Goal: Transaction & Acquisition: Obtain resource

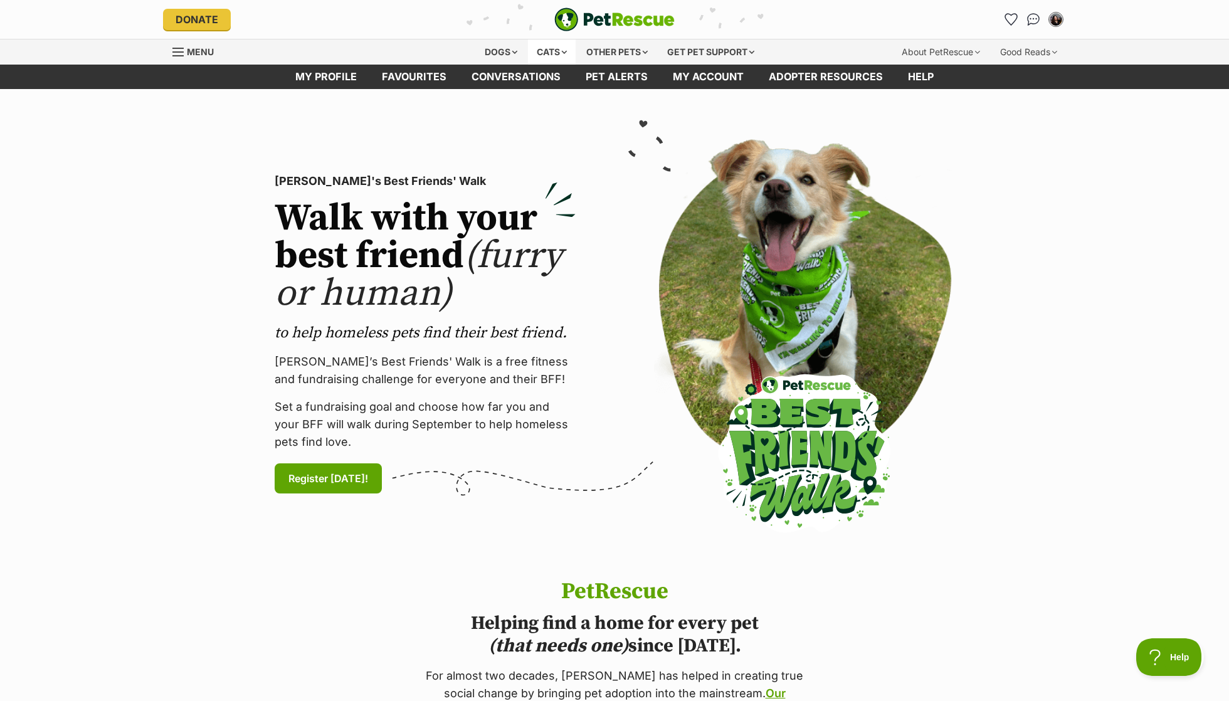
click at [543, 51] on div "Cats" at bounding box center [552, 52] width 48 height 25
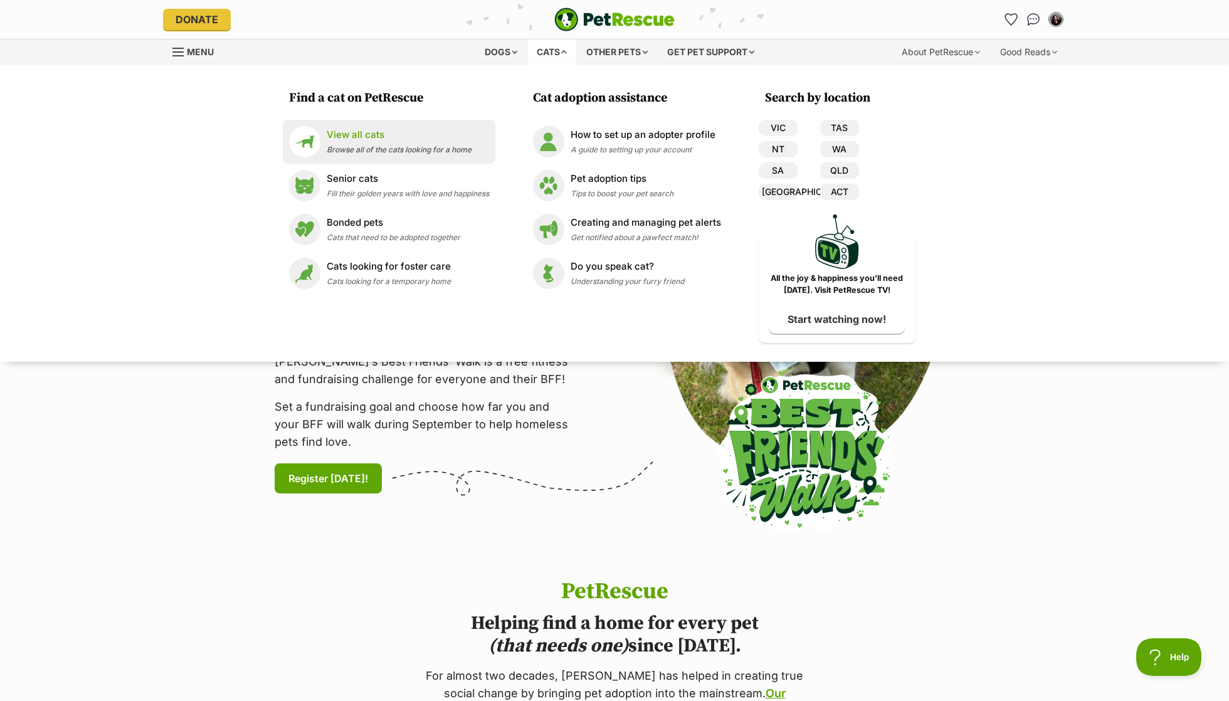
click at [411, 151] on span "Browse all of the cats looking for a home" at bounding box center [399, 149] width 145 height 9
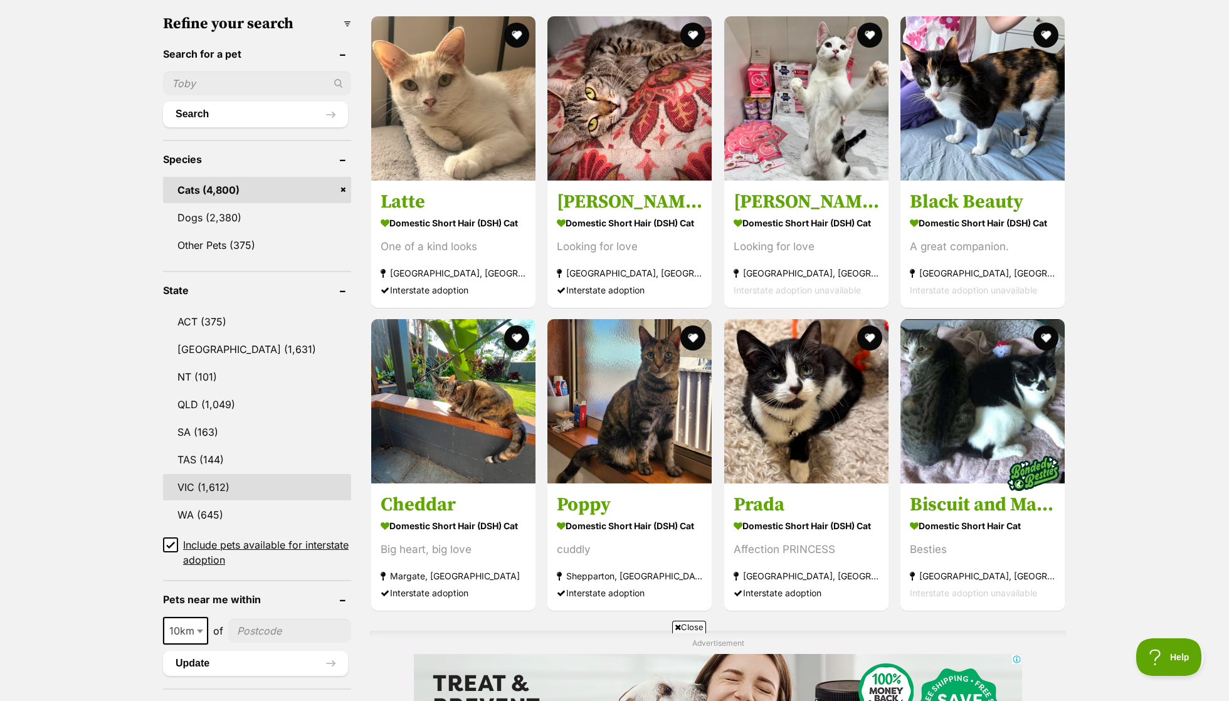
drag, startPoint x: 215, startPoint y: 480, endPoint x: 229, endPoint y: 482, distance: 14.5
click at [215, 480] on link "VIC (1,612)" at bounding box center [257, 487] width 188 height 26
click at [229, 482] on link "VIC (1,612)" at bounding box center [257, 487] width 188 height 26
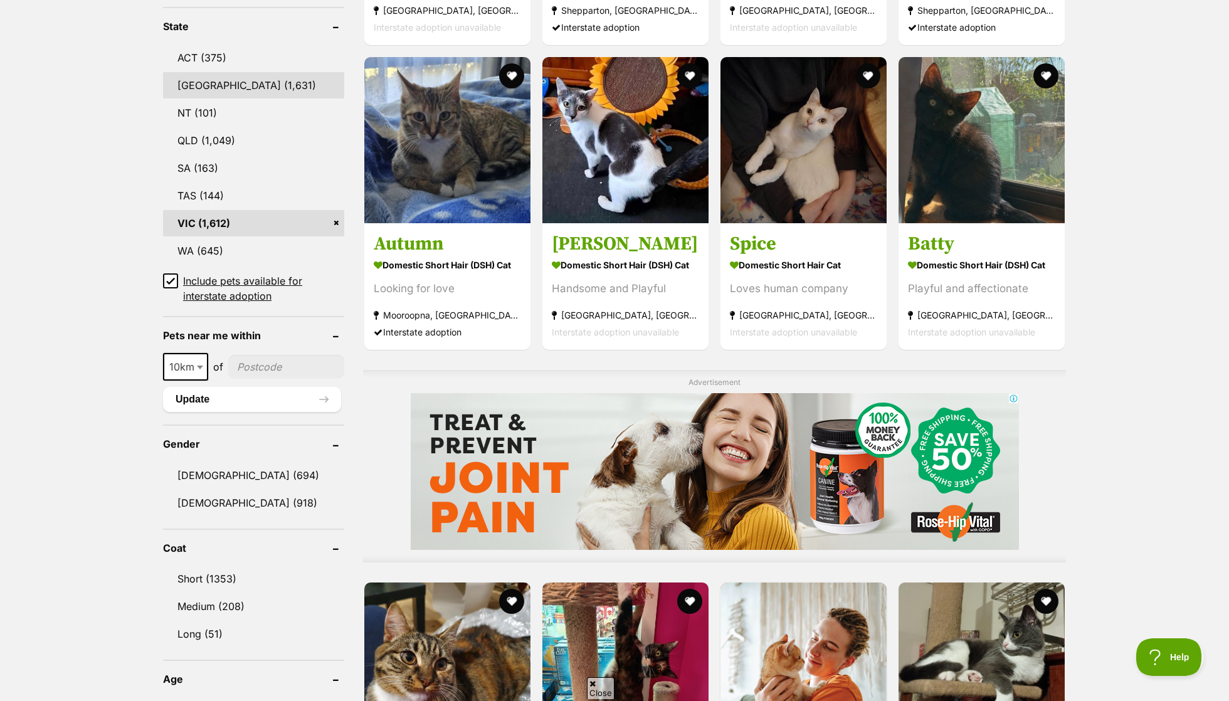
scroll to position [661, 0]
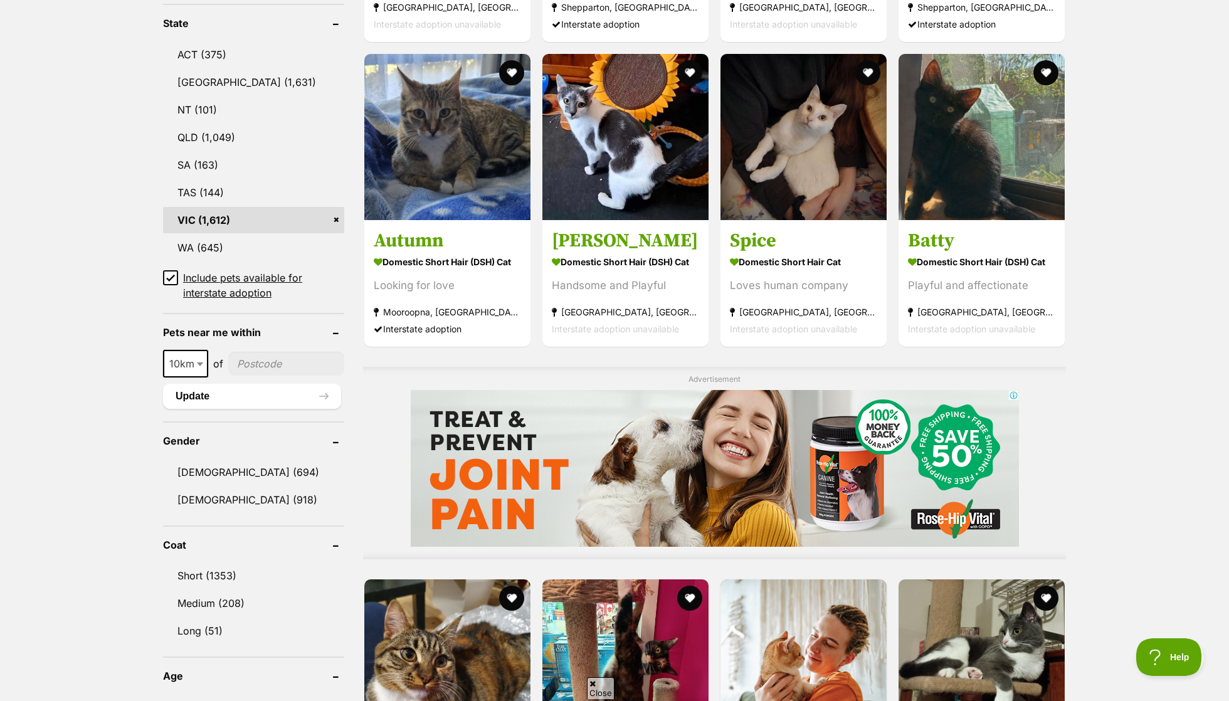
click at [177, 368] on span "10km" at bounding box center [185, 364] width 45 height 28
select select "25"
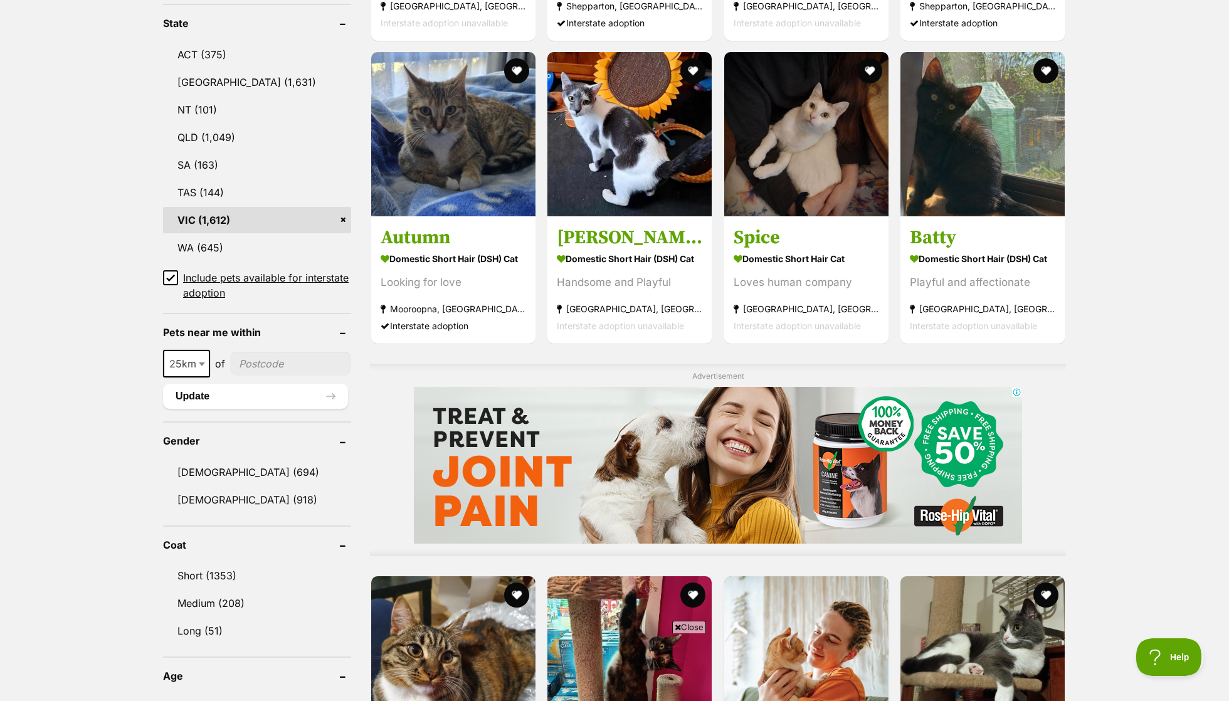
click at [270, 366] on input"] "postcode" at bounding box center [290, 364] width 121 height 24
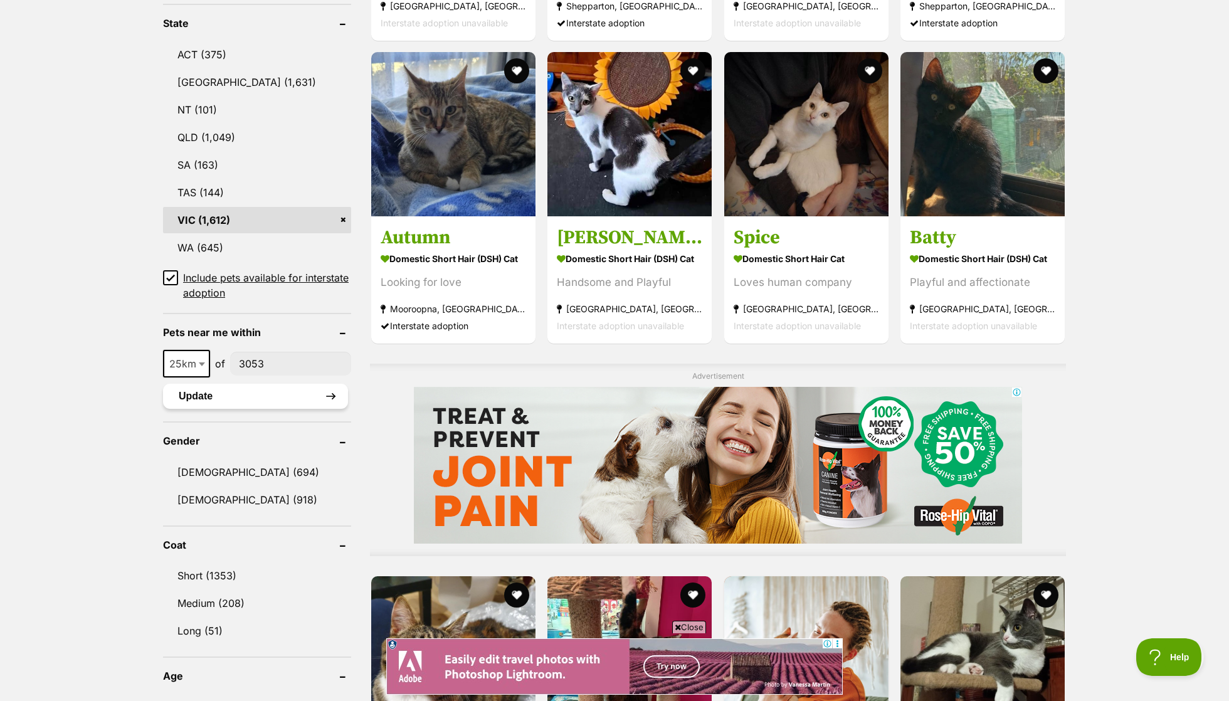
type input"] "3053"
click at [257, 384] on button "Update" at bounding box center [255, 396] width 185 height 25
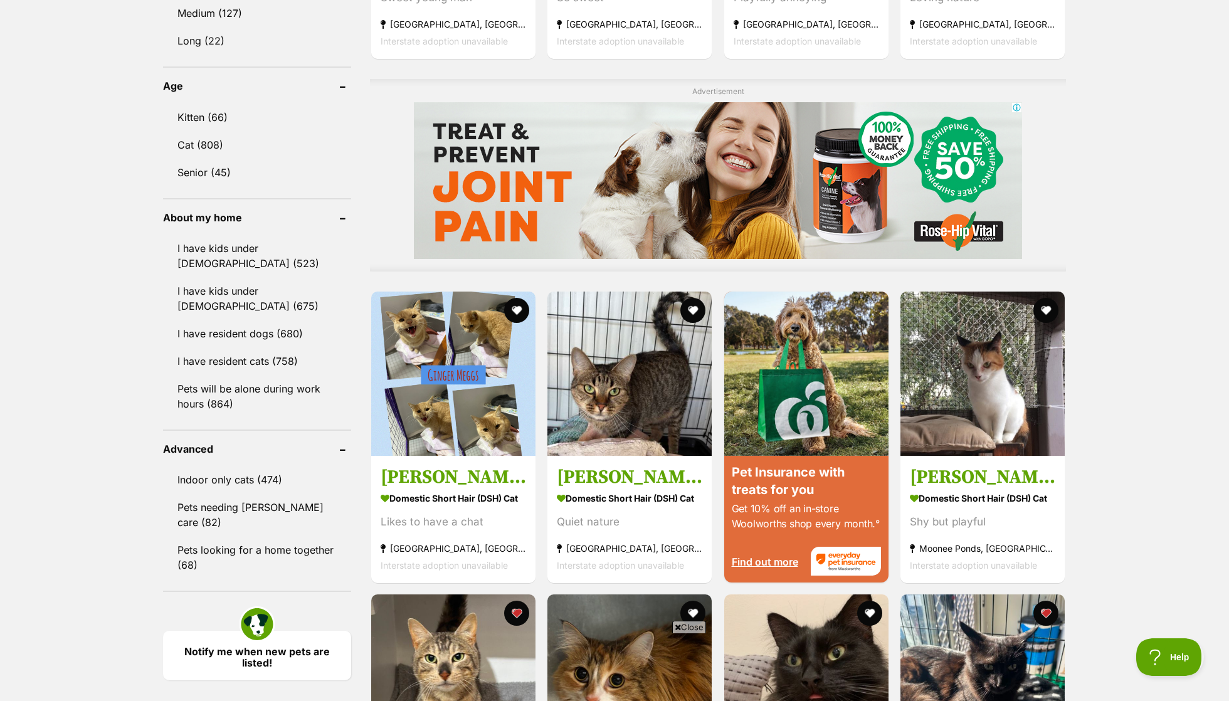
scroll to position [951, 0]
